Goal: Task Accomplishment & Management: Complete application form

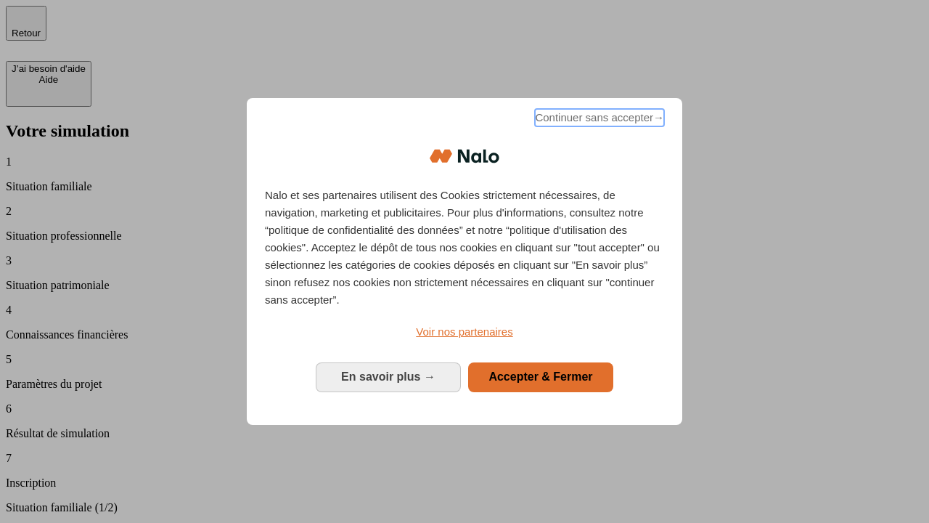
click at [598, 120] on span "Continuer sans accepter →" at bounding box center [599, 117] width 129 height 17
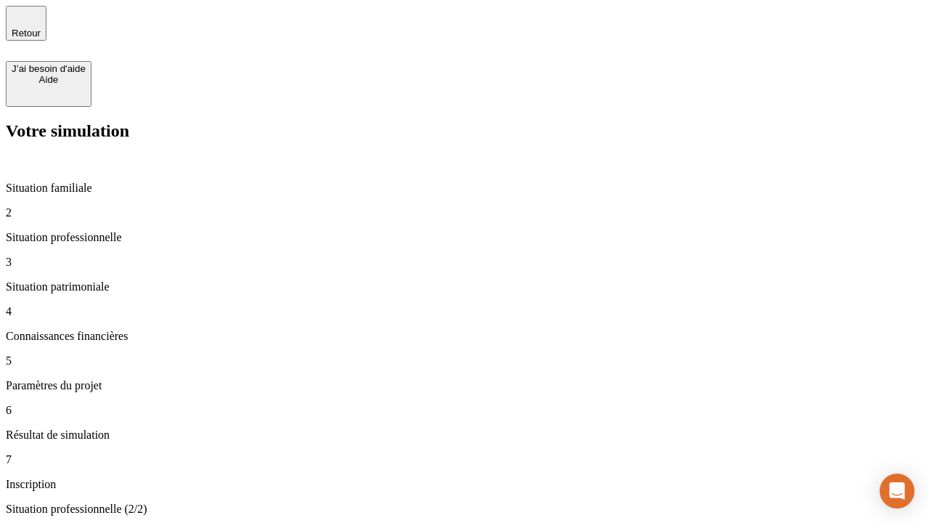
type input "30 000"
type input "40 000"
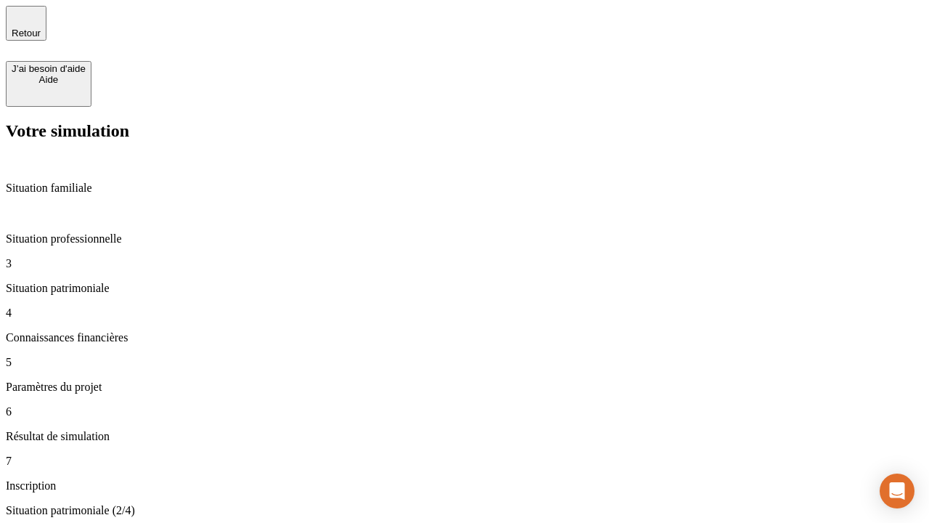
type input "1 100"
type input "20"
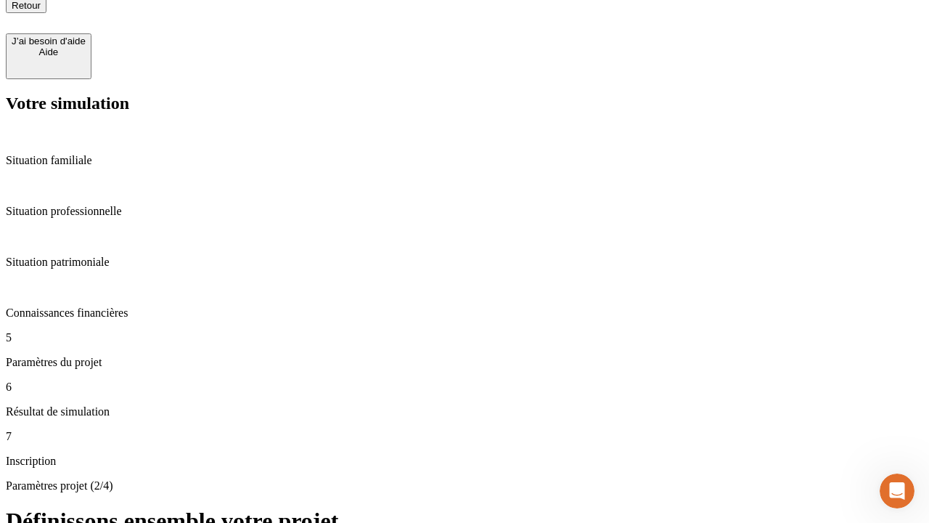
scroll to position [15, 0]
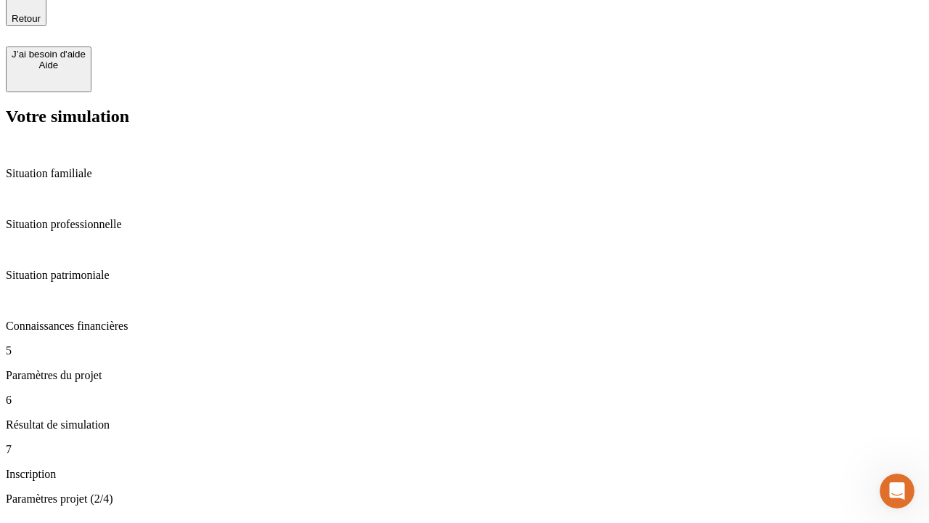
type input "40"
type input "50 000"
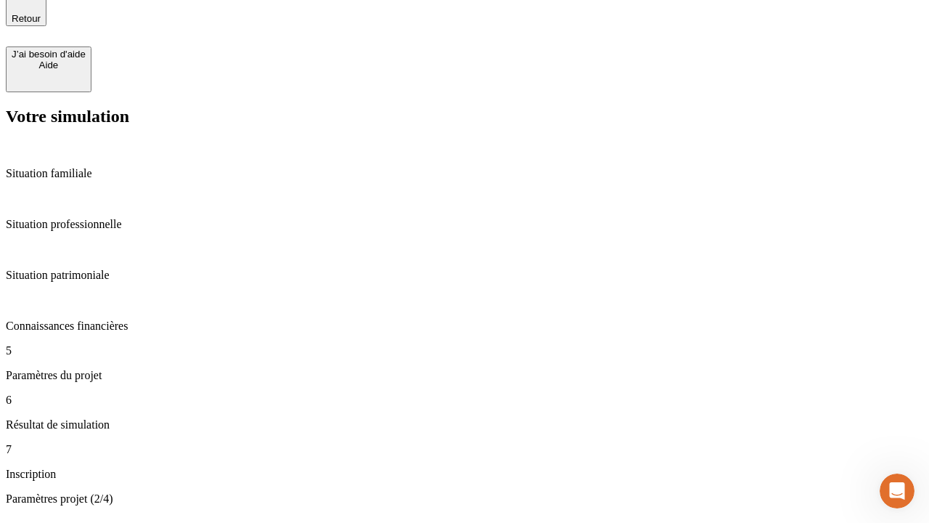
type input "640"
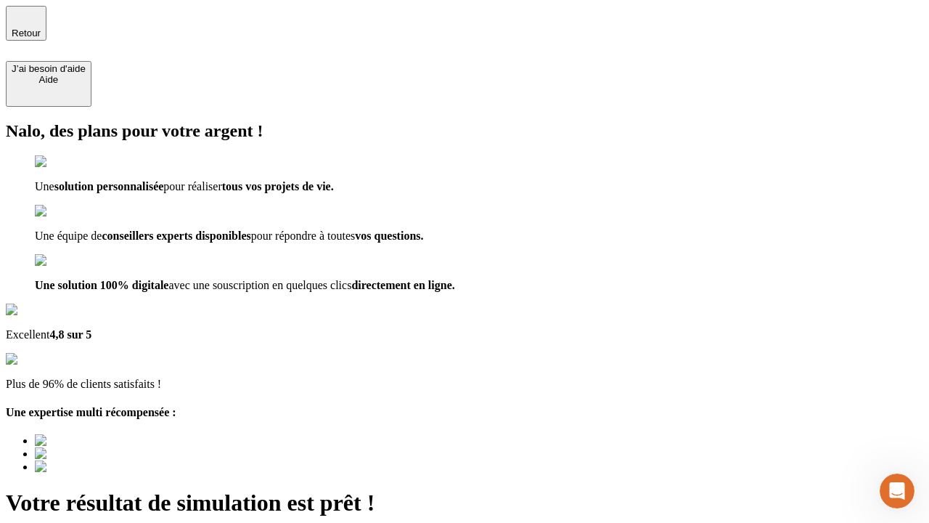
type input "[EMAIL_ADDRESS][DOMAIN_NAME]"
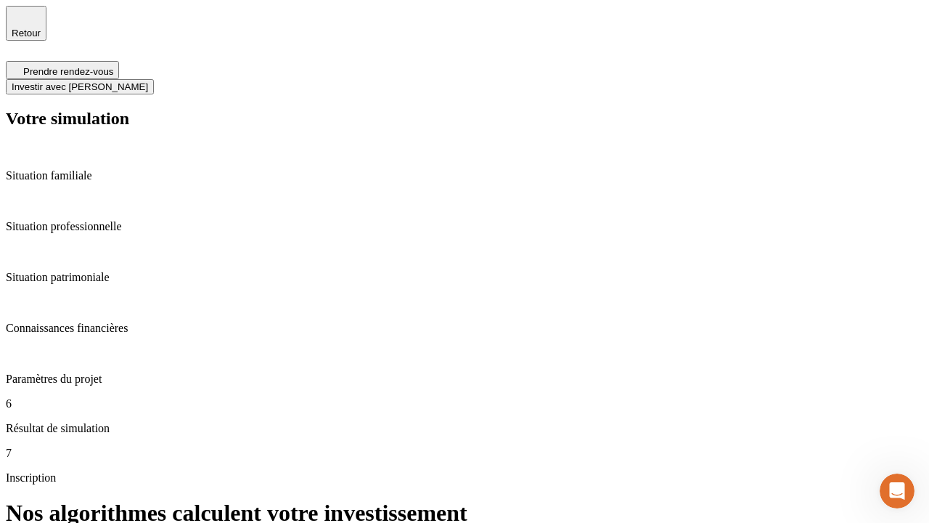
scroll to position [6, 0]
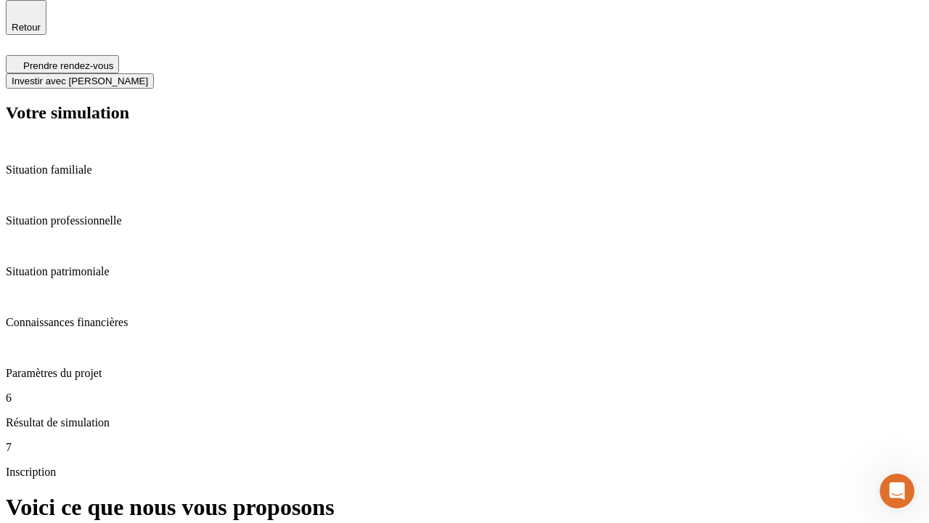
click at [148, 75] on span "Investir avec [PERSON_NAME]" at bounding box center [80, 80] width 136 height 11
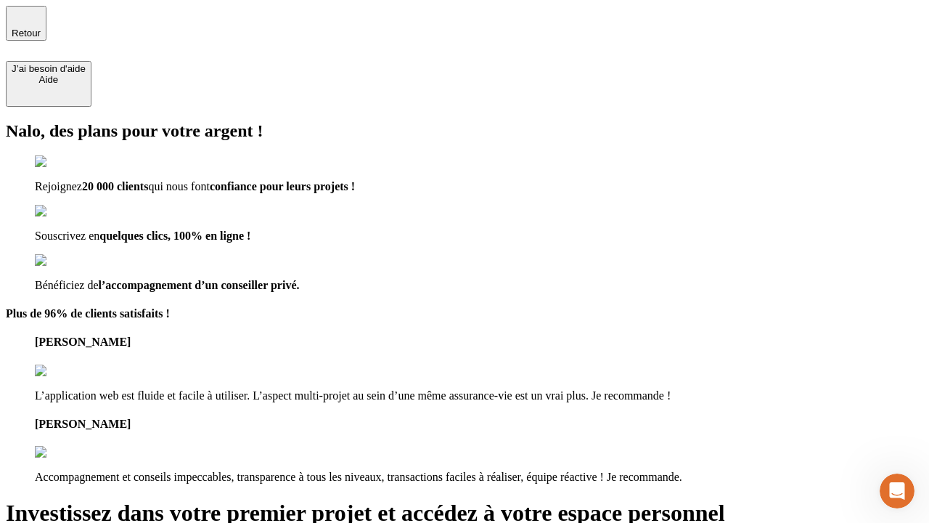
type input "[PERSON_NAME][EMAIL_ADDRESS][DOMAIN_NAME]"
